Goal: Information Seeking & Learning: Learn about a topic

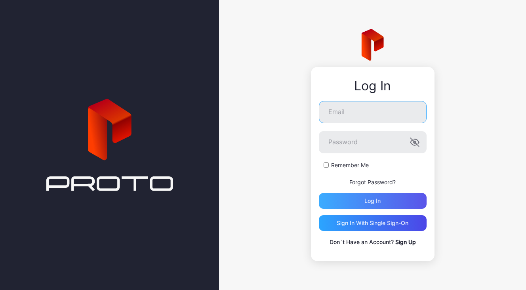
type input "**********"
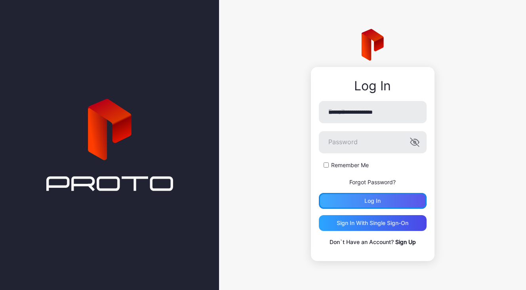
click at [395, 202] on div "Log in" at bounding box center [373, 201] width 108 height 16
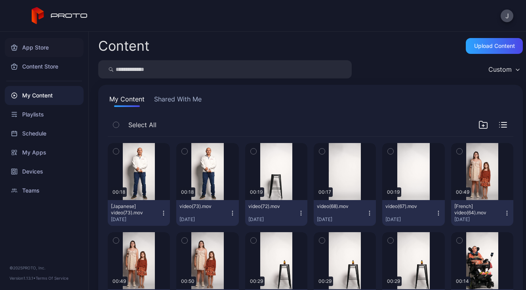
click at [41, 49] on div "App Store" at bounding box center [44, 47] width 79 height 19
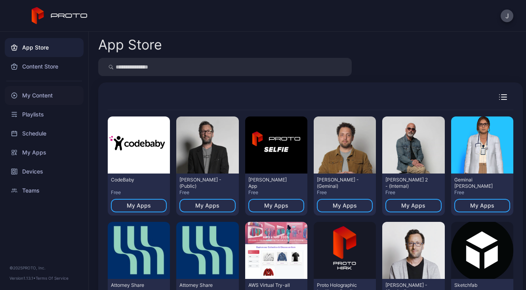
click at [35, 97] on div "My Content" at bounding box center [44, 95] width 79 height 19
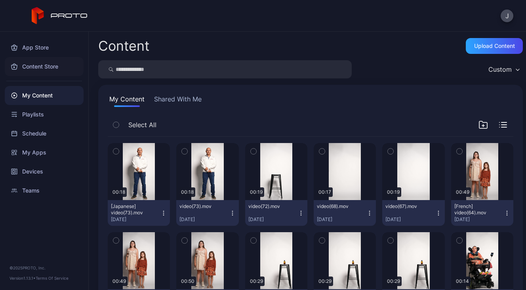
click at [42, 69] on div "Content Store" at bounding box center [44, 66] width 79 height 19
click at [44, 150] on div "My Apps" at bounding box center [44, 152] width 79 height 19
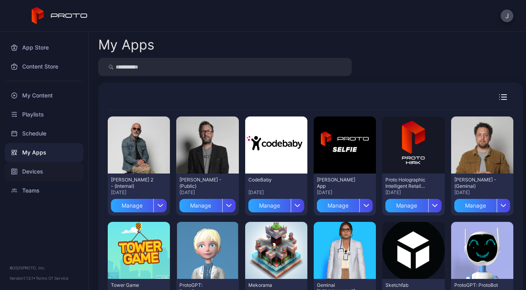
click at [38, 170] on div "Devices" at bounding box center [44, 171] width 79 height 19
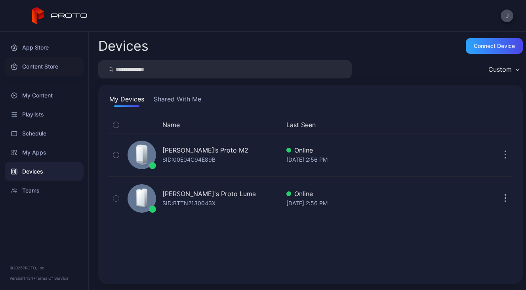
click at [38, 64] on div "Content Store" at bounding box center [44, 66] width 79 height 19
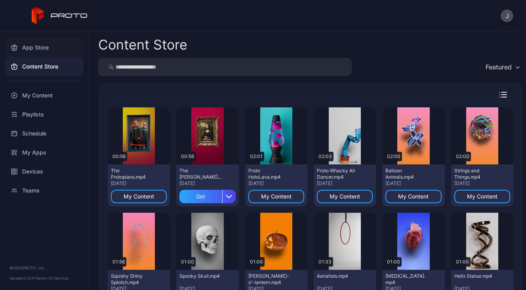
click at [33, 49] on div "App Store" at bounding box center [44, 47] width 79 height 19
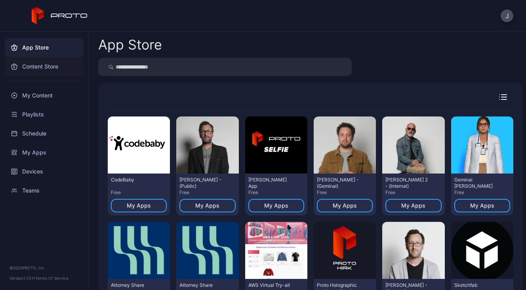
click at [50, 65] on div "Content Store" at bounding box center [44, 66] width 79 height 19
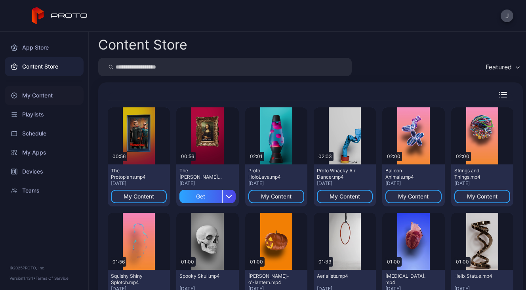
click at [45, 93] on div "My Content" at bounding box center [44, 95] width 79 height 19
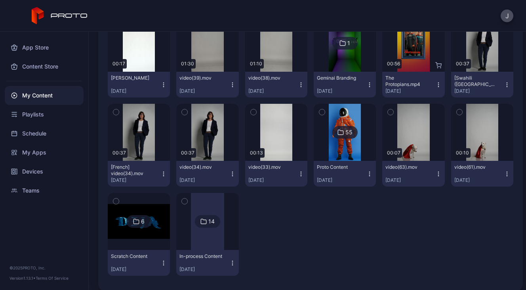
scroll to position [404, 0]
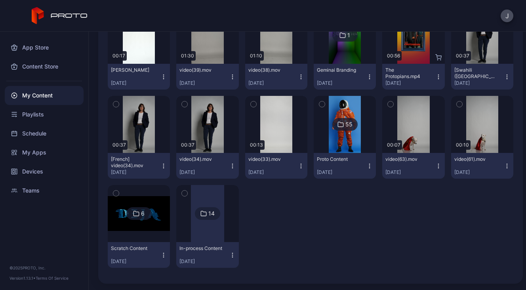
click at [210, 230] on div at bounding box center [207, 213] width 33 height 57
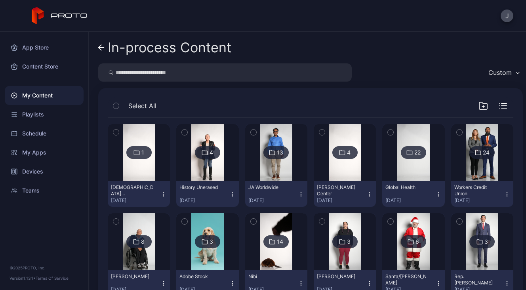
click at [301, 196] on icon "button" at bounding box center [301, 196] width 0 height 0
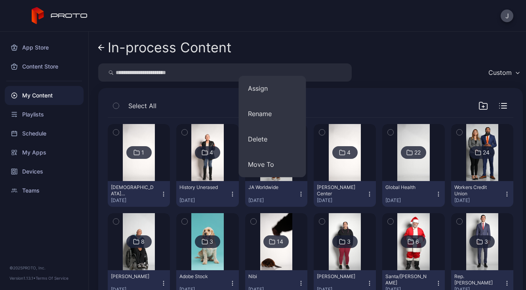
click at [383, 45] on div "In-process Content" at bounding box center [310, 47] width 424 height 19
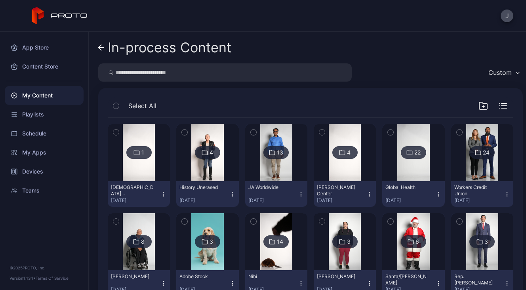
click at [273, 175] on img at bounding box center [276, 152] width 32 height 57
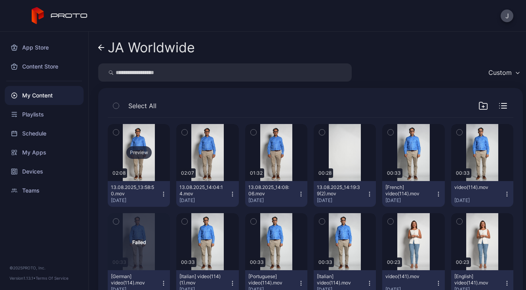
click at [144, 168] on div "Preview" at bounding box center [139, 152] width 62 height 57
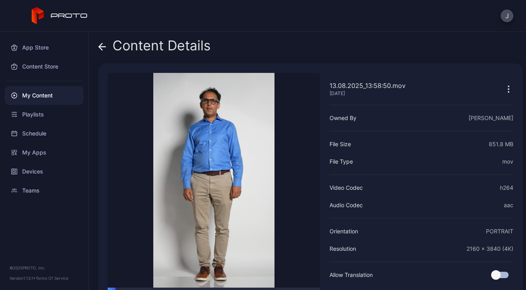
click at [103, 45] on icon at bounding box center [102, 47] width 8 height 8
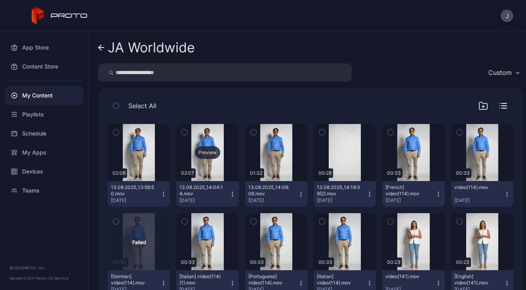
click at [214, 162] on div "Preview" at bounding box center [207, 152] width 62 height 57
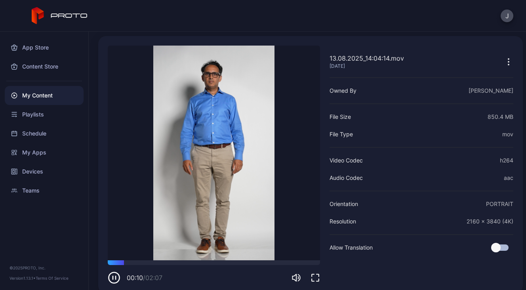
scroll to position [37, 0]
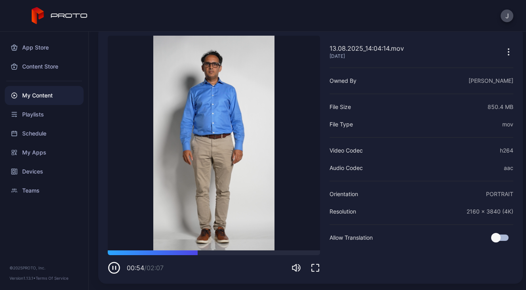
click at [114, 269] on icon "button" at bounding box center [114, 267] width 13 height 13
drag, startPoint x: 265, startPoint y: 253, endPoint x: 192, endPoint y: 255, distance: 72.9
click at [192, 255] on div "00:52 / 02:07" at bounding box center [214, 262] width 212 height 24
click at [114, 270] on icon "button" at bounding box center [114, 267] width 13 height 13
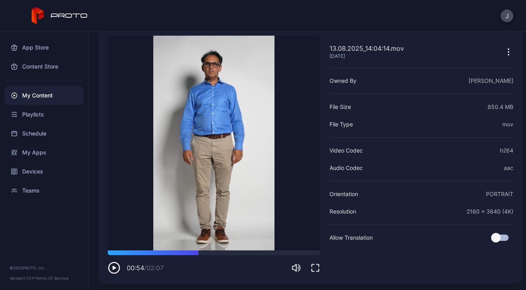
click at [114, 270] on icon "button" at bounding box center [114, 267] width 13 height 13
drag, startPoint x: 245, startPoint y: 252, endPoint x: 230, endPoint y: 250, distance: 14.8
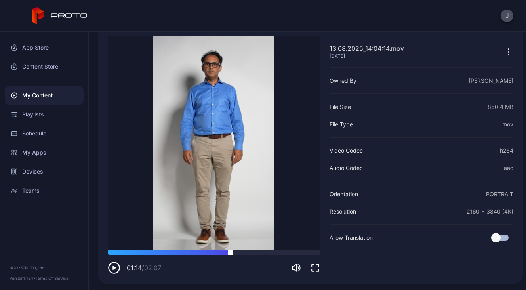
click at [230, 250] on div at bounding box center [230, 250] width 0 height 0
click at [115, 267] on icon "button" at bounding box center [114, 267] width 13 height 13
click at [116, 267] on icon "button" at bounding box center [116, 267] width 0 height 3
click at [114, 267] on icon "button" at bounding box center [114, 268] width 4 height 4
click at [114, 267] on icon "button" at bounding box center [114, 267] width 13 height 13
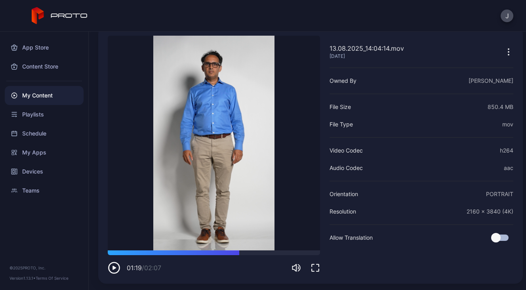
click at [114, 267] on icon "button" at bounding box center [114, 268] width 4 height 4
click at [114, 267] on icon "button" at bounding box center [114, 267] width 13 height 13
click at [114, 267] on icon "button" at bounding box center [114, 268] width 4 height 4
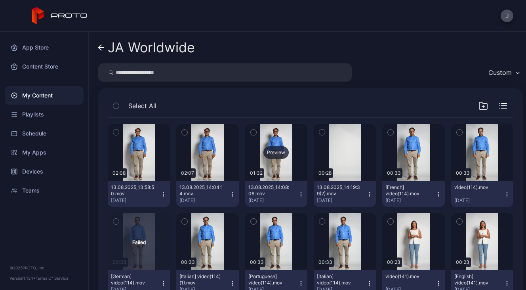
click at [279, 169] on div "Preview" at bounding box center [276, 152] width 62 height 57
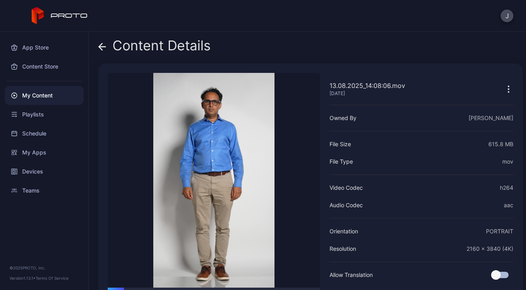
scroll to position [37, 0]
